Goal: Task Accomplishment & Management: Manage account settings

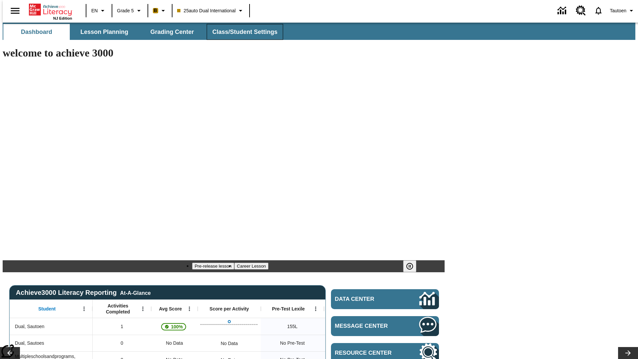
click at [241, 32] on span "Class/Student Settings" at bounding box center [244, 32] width 65 height 8
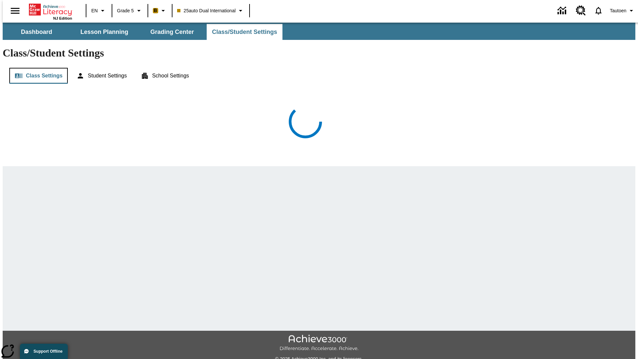
click at [36, 68] on button "Class Settings" at bounding box center [38, 76] width 58 height 16
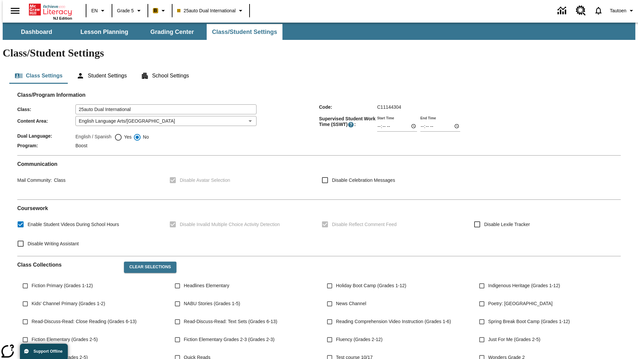
click at [123, 134] on span "Yes" at bounding box center [126, 137] width 9 height 7
click at [122, 133] on input "Yes" at bounding box center [118, 137] width 8 height 8
radio input "true"
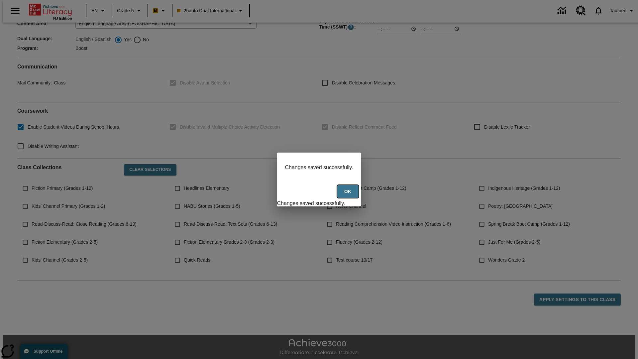
click at [349, 195] on button "Ok" at bounding box center [347, 191] width 21 height 13
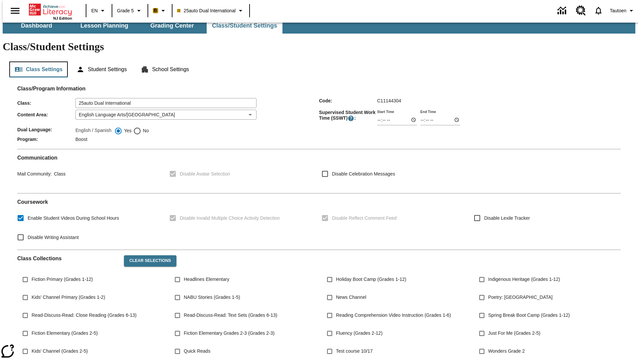
click at [36, 61] on button "Class Settings" at bounding box center [38, 69] width 58 height 16
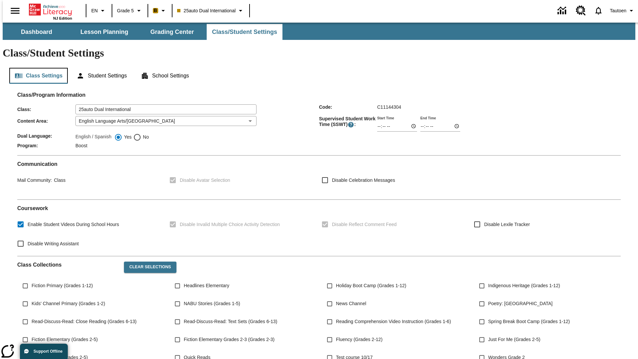
scroll to position [97, 0]
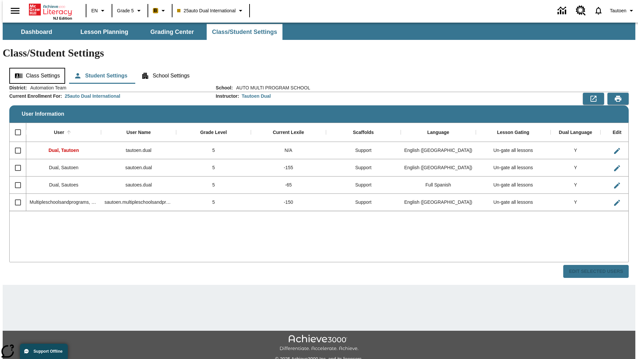
click at [35, 68] on button "Class Settings" at bounding box center [37, 76] width 56 height 16
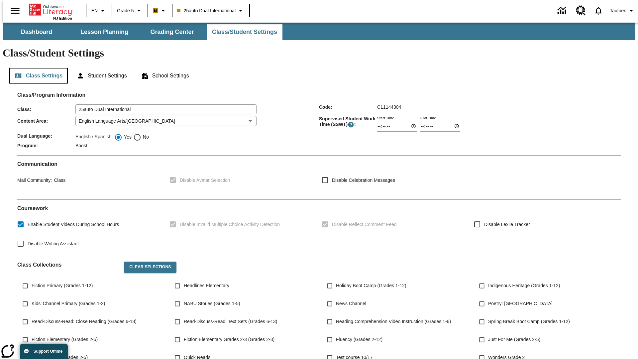
click at [141, 134] on span "No" at bounding box center [145, 137] width 8 height 7
click at [141, 133] on input "No" at bounding box center [137, 137] width 8 height 8
radio input "true"
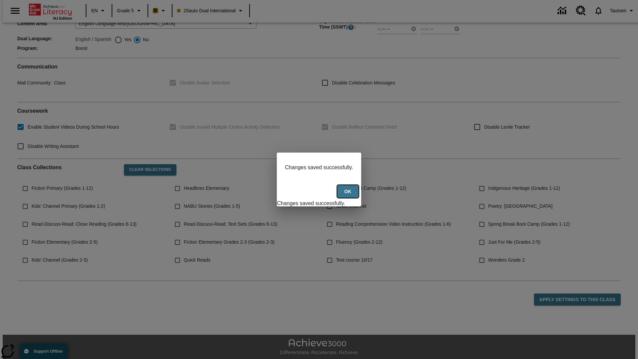
click at [349, 195] on button "Ok" at bounding box center [347, 191] width 21 height 13
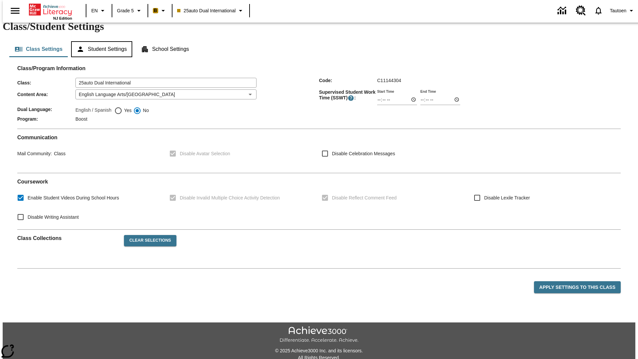
click at [100, 56] on button "Student Settings" at bounding box center [101, 49] width 61 height 16
